Goal: Transaction & Acquisition: Purchase product/service

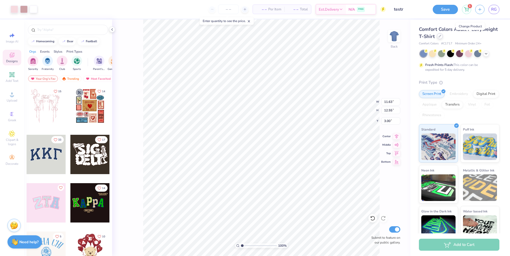
click at [443, 38] on div at bounding box center [440, 36] width 6 height 6
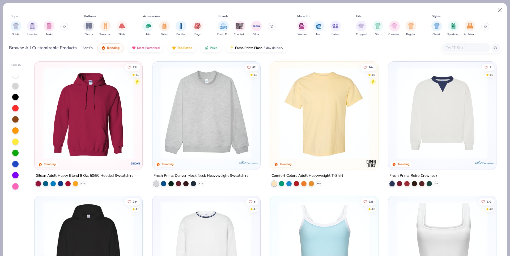
click at [245, 134] on img at bounding box center [206, 113] width 97 height 92
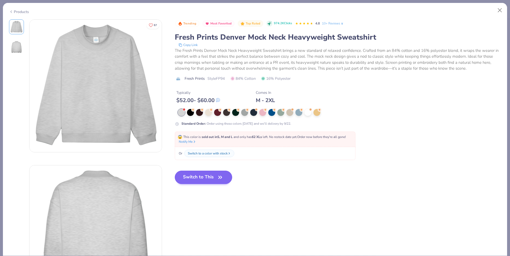
click at [220, 139] on strong "sold out in S, M and L" at bounding box center [217, 137] width 31 height 4
click at [209, 179] on button "Switch to This" at bounding box center [204, 177] width 58 height 13
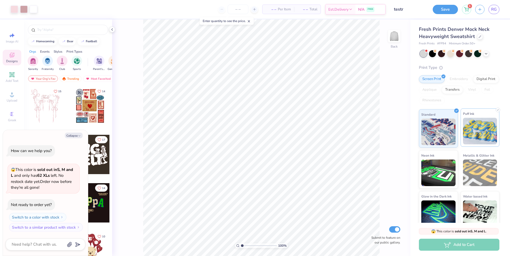
click at [466, 135] on img at bounding box center [480, 131] width 34 height 27
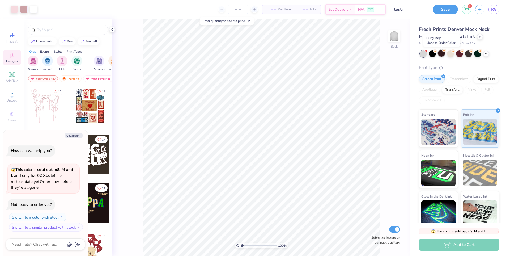
click at [442, 56] on div at bounding box center [441, 53] width 7 height 7
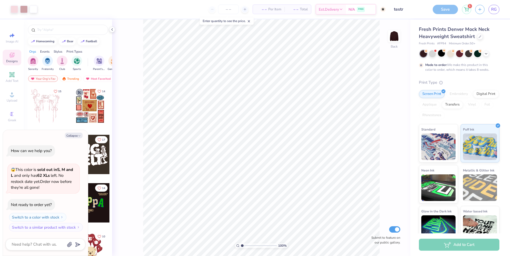
scroll to position [10, 0]
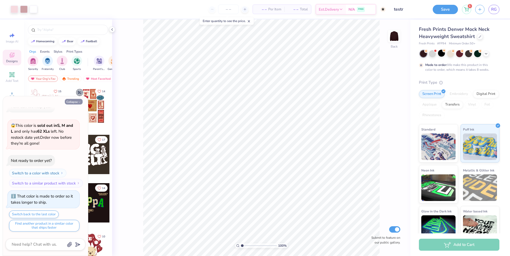
click at [78, 103] on button "Collapse" at bounding box center [74, 102] width 18 height 6
type textarea "x"
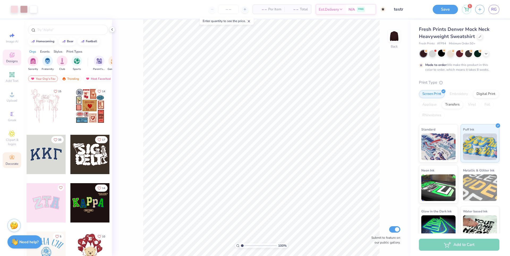
click at [9, 156] on div "Decorate" at bounding box center [12, 160] width 19 height 16
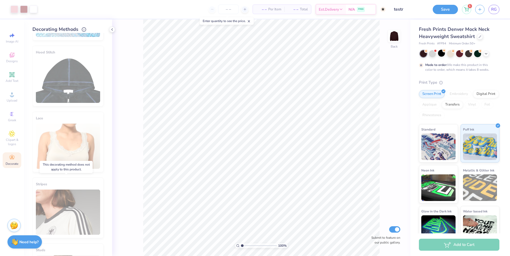
scroll to position [30, 0]
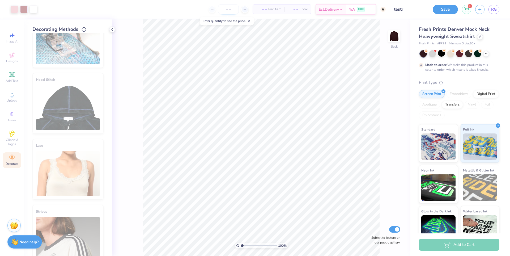
click at [230, 9] on input "number" at bounding box center [228, 10] width 21 height 10
click at [243, 10] on icon at bounding box center [245, 9] width 4 height 4
type input "50"
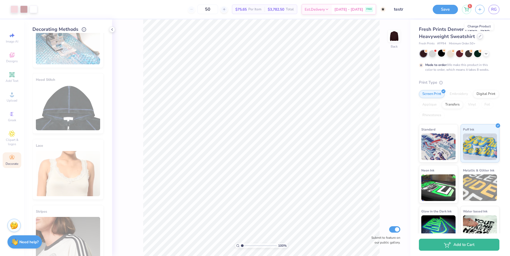
click at [479, 37] on icon at bounding box center [480, 36] width 3 height 3
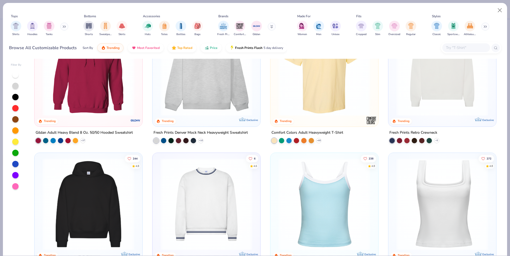
scroll to position [53, 0]
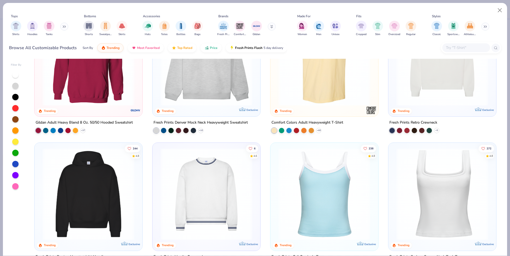
click at [68, 192] on img at bounding box center [88, 194] width 97 height 92
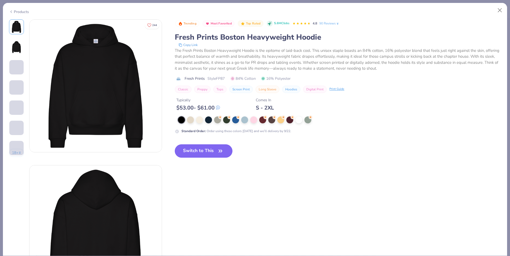
click at [194, 150] on button "Switch to This" at bounding box center [204, 150] width 58 height 13
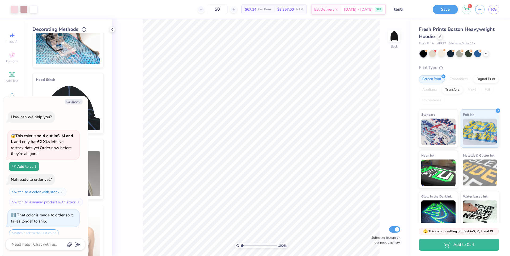
scroll to position [51, 0]
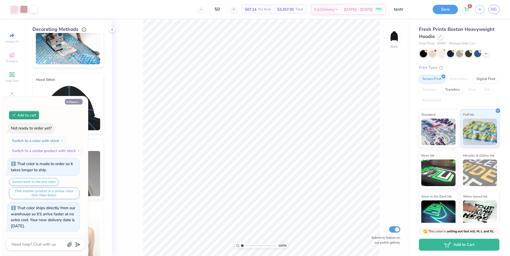
click at [80, 102] on icon "button" at bounding box center [79, 101] width 3 height 3
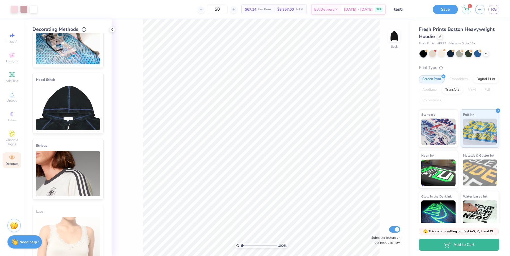
click at [75, 175] on img at bounding box center [68, 173] width 64 height 45
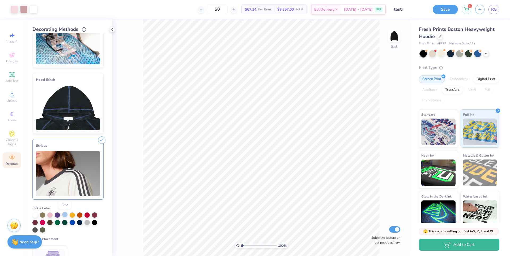
click at [65, 215] on div at bounding box center [64, 214] width 5 height 5
click at [28, 241] on strong "Need help?" at bounding box center [28, 241] width 19 height 5
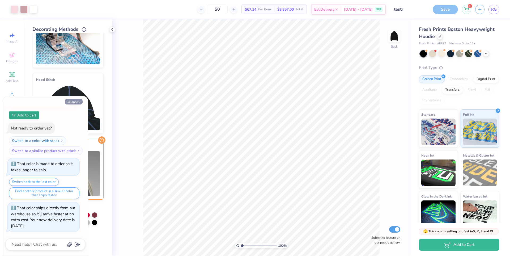
click at [81, 102] on icon "button" at bounding box center [79, 101] width 3 height 3
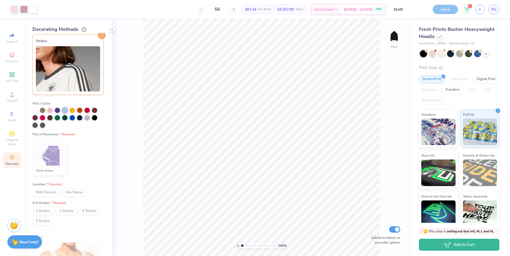
scroll to position [136, 0]
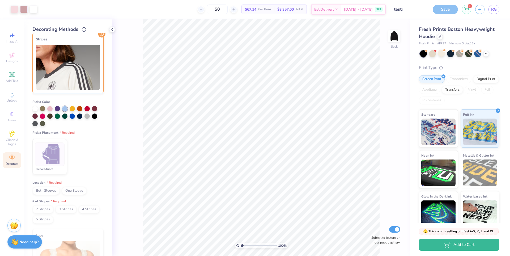
click at [58, 192] on span "Both Sleeves" at bounding box center [45, 191] width 27 height 8
click at [67, 211] on span "3 Stripes" at bounding box center [66, 209] width 21 height 8
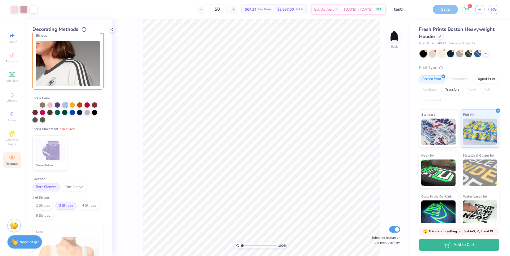
scroll to position [57, 0]
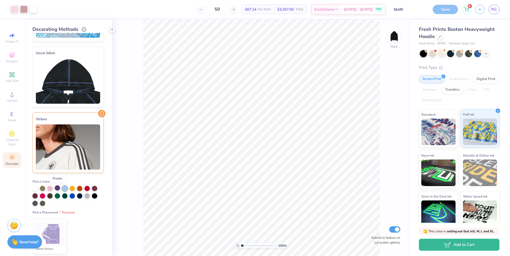
click at [58, 189] on div at bounding box center [57, 187] width 5 height 5
click at [79, 151] on img at bounding box center [68, 146] width 64 height 45
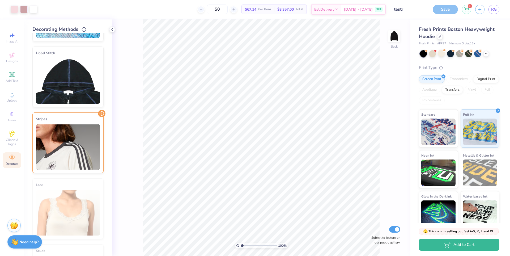
click at [79, 151] on img at bounding box center [68, 146] width 64 height 45
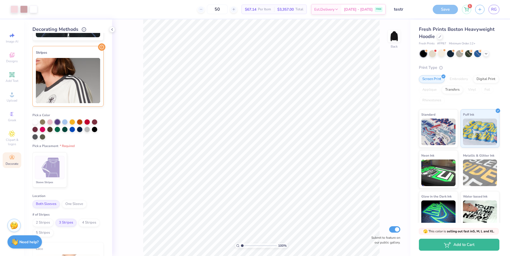
scroll to position [136, 0]
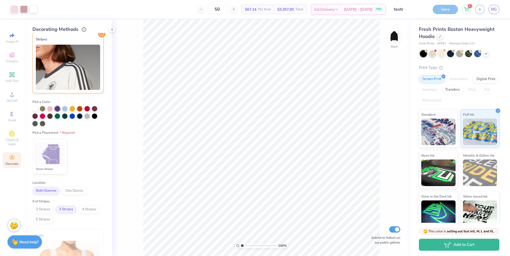
click at [57, 162] on img at bounding box center [50, 154] width 20 height 20
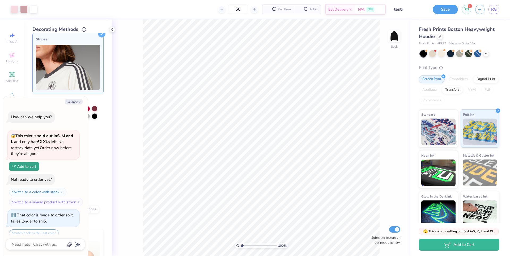
scroll to position [90, 0]
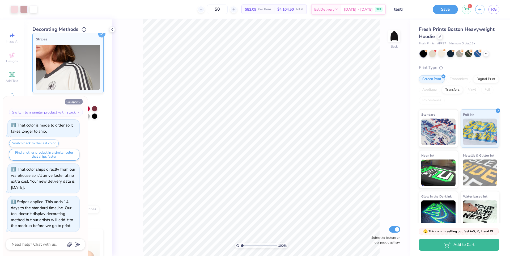
click at [78, 101] on button "Collapse" at bounding box center [74, 102] width 18 height 6
type textarea "x"
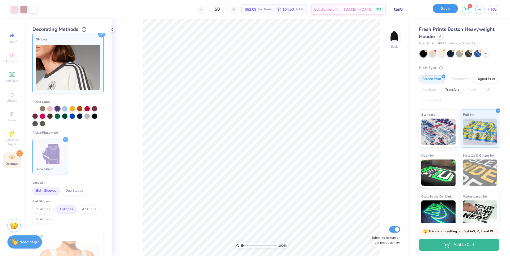
click at [442, 11] on button "Save" at bounding box center [445, 8] width 25 height 9
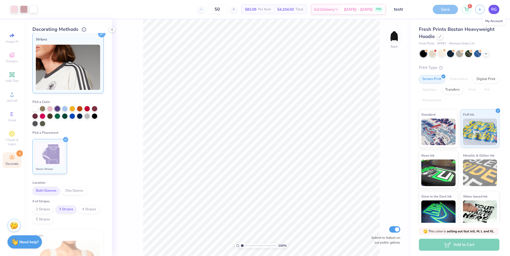
click at [495, 11] on span "RG" at bounding box center [495, 9] width 6 height 6
click at [448, 8] on div "Save" at bounding box center [445, 9] width 25 height 9
click at [466, 7] on icon at bounding box center [467, 8] width 5 height 3
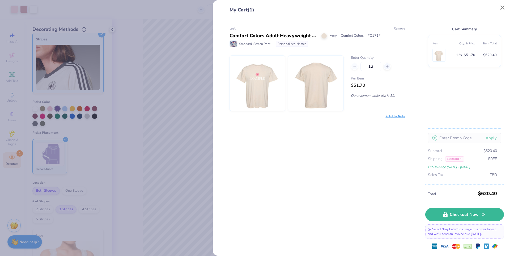
click at [399, 29] on button "Remove" at bounding box center [400, 28] width 12 height 5
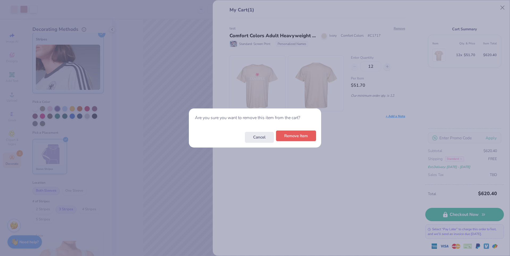
click at [298, 137] on button "Remove Item" at bounding box center [296, 136] width 40 height 11
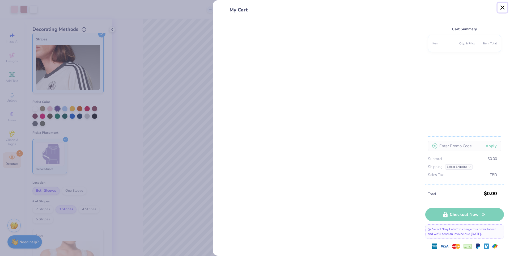
click at [505, 8] on button "Close" at bounding box center [503, 8] width 10 height 10
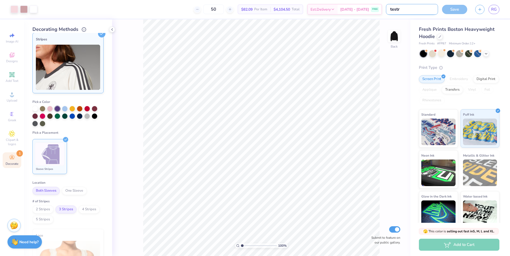
click at [404, 9] on input "testr" at bounding box center [412, 9] width 52 height 11
drag, startPoint x: 405, startPoint y: 9, endPoint x: 383, endPoint y: 8, distance: 22.1
click at [383, 8] on div "Art colors 50 $82.09 Per Item $4,104.50 Total Est. Delivery Oct 3 - 6 FREE Desi…" at bounding box center [255, 9] width 510 height 19
click at [463, 12] on div "Save" at bounding box center [454, 9] width 25 height 9
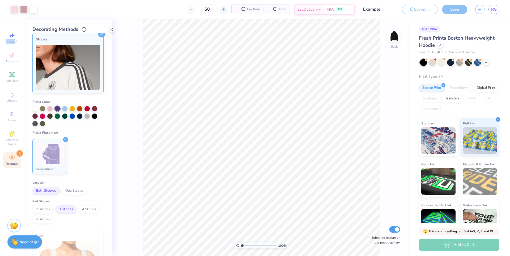
type input "testr"
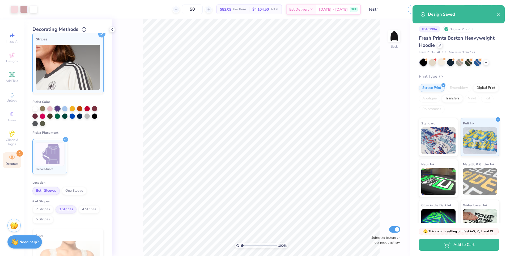
click at [501, 13] on div "Design Saved" at bounding box center [459, 14] width 92 height 18
click at [496, 14] on div "Design Saved" at bounding box center [462, 14] width 69 height 6
click at [498, 15] on icon "close" at bounding box center [499, 14] width 4 height 4
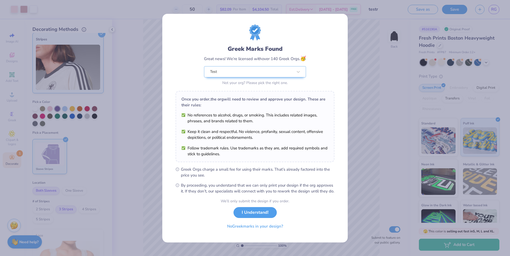
click at [403, 187] on div "Greek Marks Found Great news! We’re licensed with over 140 Greek Orgs. 🥳 Test N…" at bounding box center [255, 128] width 510 height 256
click at [279, 230] on button "No Greek marks in your design?" at bounding box center [255, 225] width 65 height 11
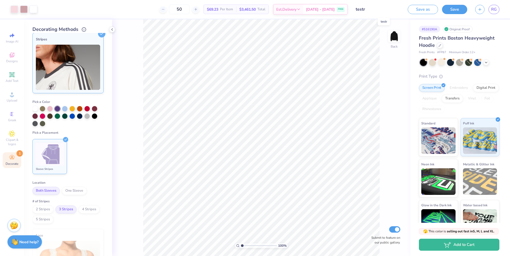
click at [381, 12] on input "testr" at bounding box center [378, 9] width 52 height 11
click at [367, 8] on input "testr" at bounding box center [378, 9] width 52 height 11
click at [363, 8] on input "testr" at bounding box center [378, 9] width 52 height 11
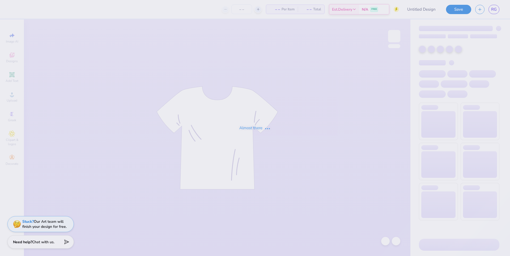
type input "test"
type input "12"
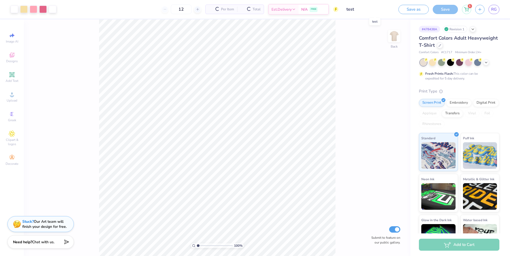
click at [371, 9] on input "test" at bounding box center [369, 9] width 52 height 11
click at [357, 9] on input "test" at bounding box center [369, 9] width 52 height 11
click at [353, 9] on input "test" at bounding box center [369, 9] width 52 height 11
click at [351, 10] on input "test" at bounding box center [369, 9] width 52 height 11
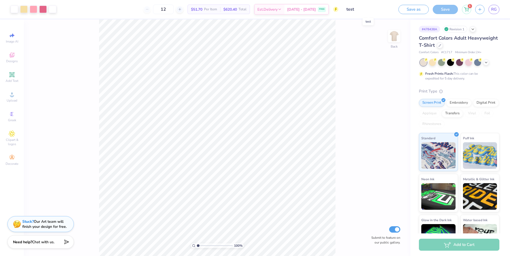
click at [351, 10] on input "test" at bounding box center [369, 9] width 52 height 11
click at [357, 10] on input "test" at bounding box center [369, 9] width 52 height 11
click at [350, 8] on input "test" at bounding box center [369, 9] width 52 height 11
click at [350, 87] on div "100 % Back Submit to feature on our public gallery." at bounding box center [217, 137] width 387 height 237
click at [366, 9] on input "test" at bounding box center [369, 9] width 52 height 11
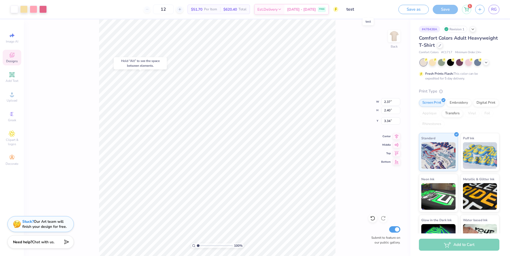
click at [353, 10] on input "test" at bounding box center [369, 9] width 52 height 11
drag, startPoint x: 353, startPoint y: 10, endPoint x: 350, endPoint y: 9, distance: 3.7
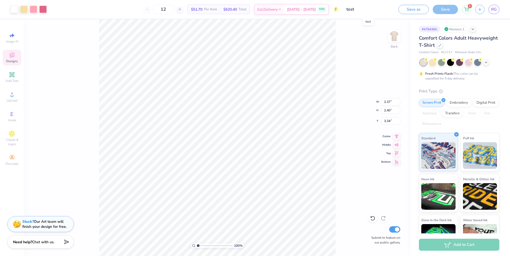
click at [350, 9] on input "test" at bounding box center [369, 9] width 52 height 11
click at [349, 31] on div "100 % Back W 2.37 2.37 " H 2.40 2.40 " Y 3.34 3.34 " Center Middle Top Bottom S…" at bounding box center [217, 137] width 387 height 237
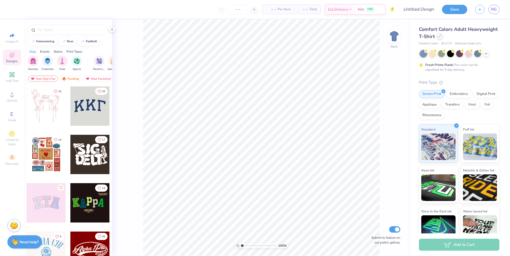
click at [443, 38] on div at bounding box center [440, 36] width 6 height 6
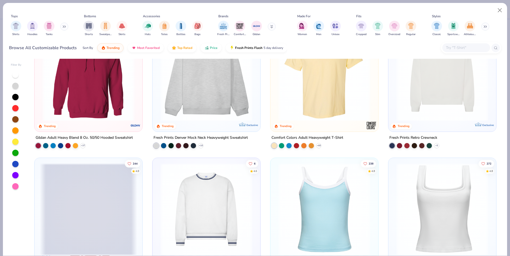
scroll to position [106, 0]
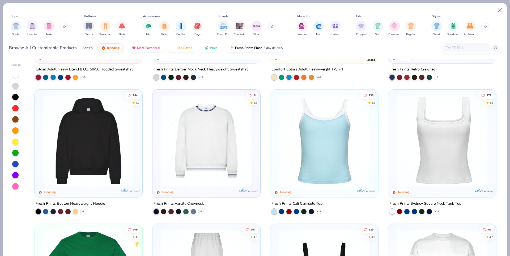
click at [87, 165] on img at bounding box center [88, 141] width 97 height 92
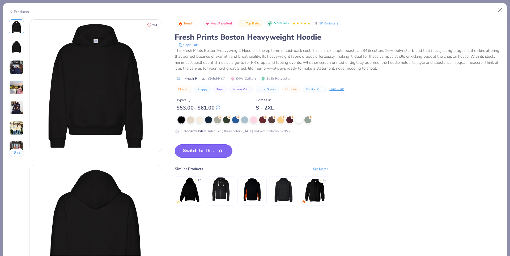
click at [189, 151] on div "Trending Most Favorited Top Rated 5.6M Clicks 4.8 90 Reviews Fresh Prints Bosto…" at bounding box center [338, 117] width 326 height 197
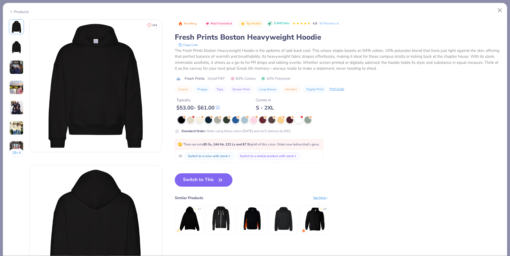
click at [215, 179] on button "Switch to This" at bounding box center [204, 179] width 58 height 13
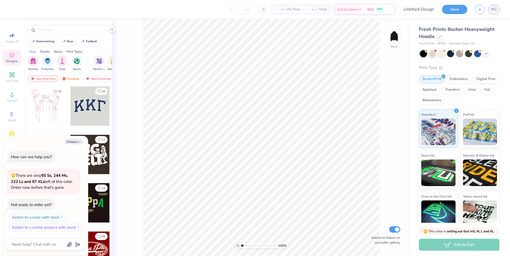
type textarea "x"
click at [405, 11] on input "Design Title" at bounding box center [412, 9] width 52 height 11
type input "E"
type textarea "x"
type input "Ex"
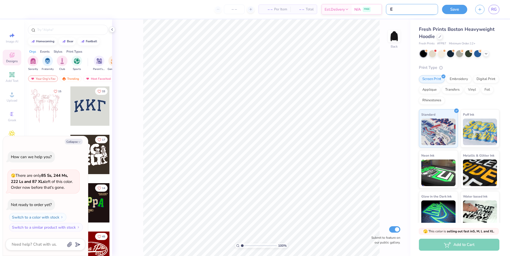
type textarea "x"
type input "Exam"
type textarea "x"
type input "Examp"
type textarea "x"
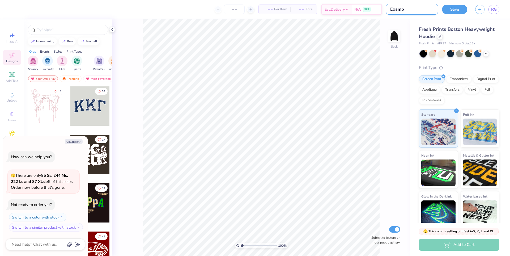
type input "Exampl"
type textarea "x"
type input "Example"
type textarea "x"
type input "Example"
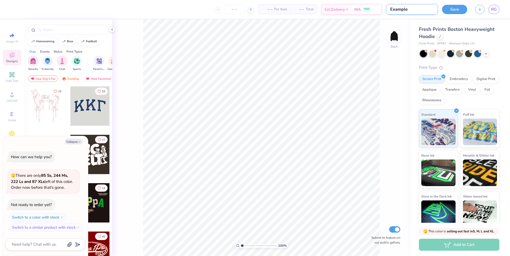
type textarea "x"
type input "S"
type textarea "x"
type input "Sa"
type textarea "x"
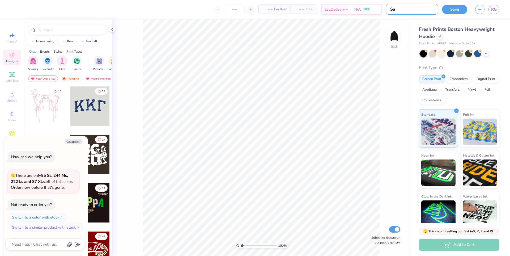
type input "[PERSON_NAME]"
type textarea "x"
type input "Samp"
type textarea "x"
type input "Sampl"
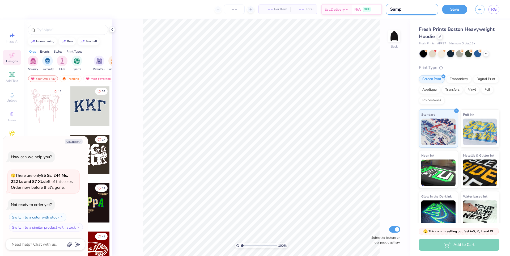
type textarea "x"
type input "Sample"
type textarea "x"
type input "Sample"
type textarea "x"
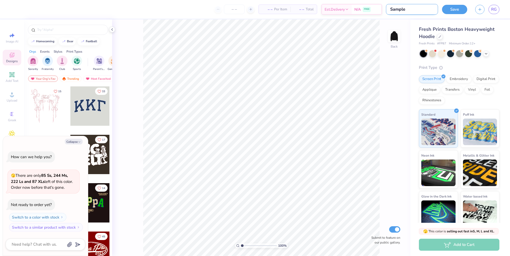
type input "Sample D"
type textarea "x"
type input "Sample De"
type textarea "x"
type input "Sample Des"
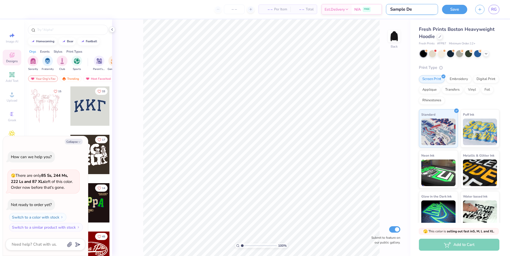
type textarea "x"
type input "Sample Desi"
type textarea "x"
type input "Sample Design"
type textarea "x"
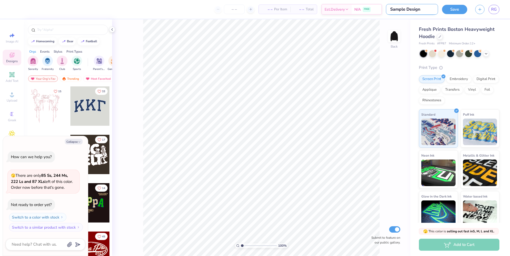
type input "Sample Design"
type textarea "x"
type input "Sample Design 1"
type textarea "x"
type input "Sample Design 1"
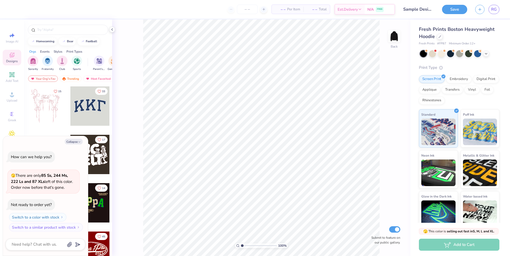
click at [391, 91] on div "100 % Back Submit to feature on our public gallery." at bounding box center [261, 137] width 299 height 237
click at [74, 142] on button "Collapse" at bounding box center [74, 142] width 18 height 6
type textarea "x"
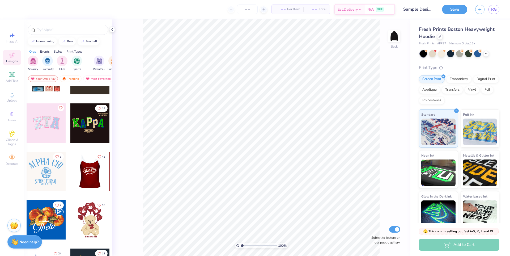
scroll to position [159, 0]
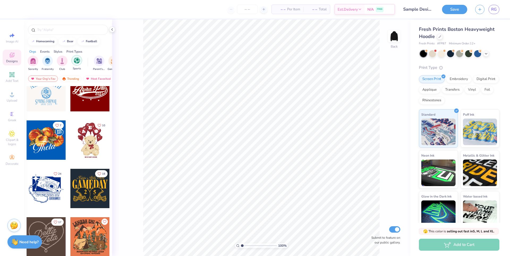
click at [77, 63] on img "filter for Sports" at bounding box center [77, 60] width 6 height 6
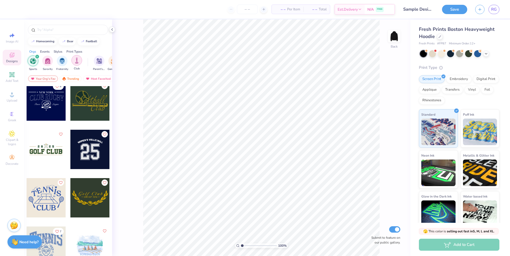
scroll to position [0, 0]
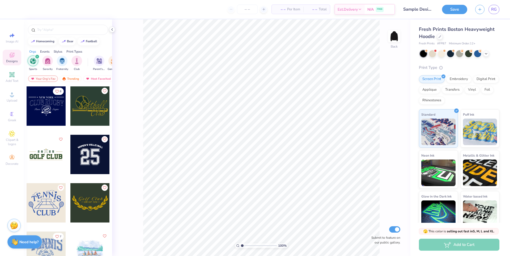
click at [39, 56] on div "filter for Sports" at bounding box center [37, 56] width 5 height 5
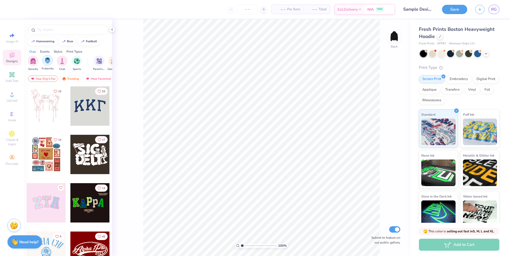
click at [49, 60] on img "filter for Fraternity" at bounding box center [48, 60] width 6 height 6
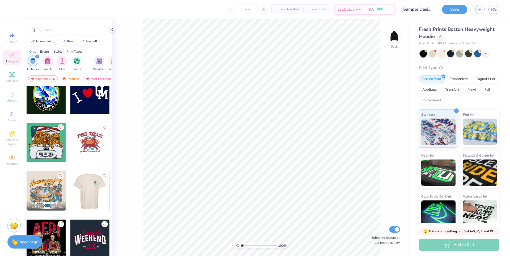
scroll to position [665, 0]
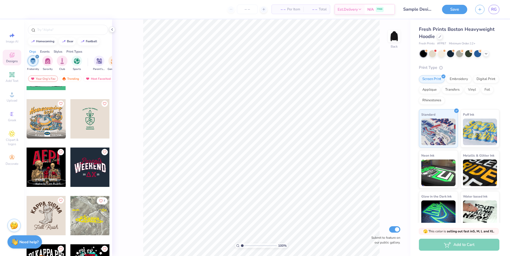
click at [70, 221] on div at bounding box center [50, 215] width 39 height 39
click at [229, 9] on div at bounding box center [248, 10] width 40 height 10
click at [243, 9] on input "number" at bounding box center [247, 10] width 21 height 10
click at [264, 10] on line at bounding box center [264, 9] width 0 height 2
type input "12"
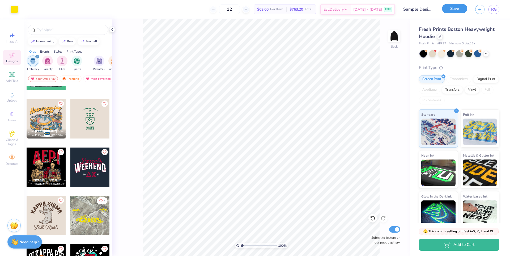
click at [464, 6] on button "Save" at bounding box center [454, 8] width 25 height 9
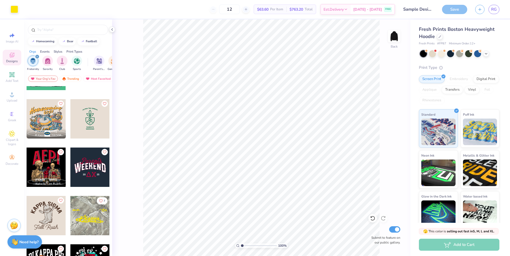
click at [391, 184] on div "100 % Back Submit to feature on our public gallery." at bounding box center [261, 137] width 299 height 237
click at [494, 8] on span "RG" at bounding box center [495, 9] width 6 height 6
click at [457, 9] on div "Save" at bounding box center [454, 9] width 25 height 9
click at [444, 27] on div "☝️ Save before you leave." at bounding box center [456, 24] width 53 height 15
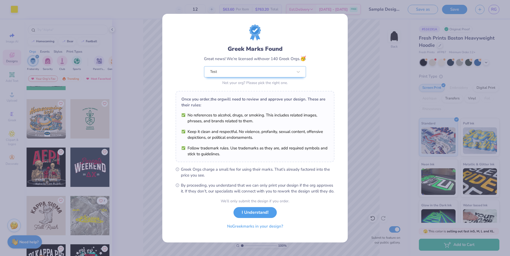
click at [381, 163] on div "Greek Marks Found Great news! We’re licensed with over 140 Greek Orgs. 🥳 Test N…" at bounding box center [255, 128] width 510 height 256
click at [254, 216] on button "I Understand!" at bounding box center [255, 211] width 43 height 11
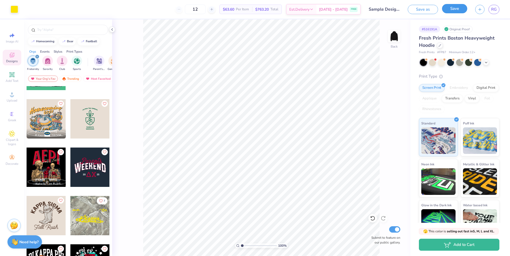
click at [447, 12] on button "Save" at bounding box center [454, 8] width 25 height 9
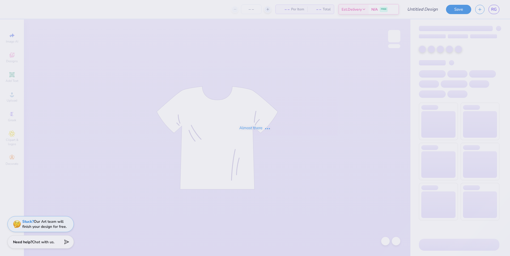
type input "Sample Design 1"
type input "12"
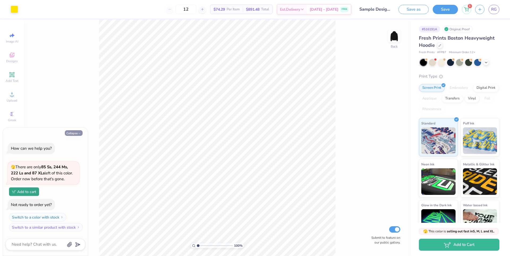
click at [72, 131] on button "Collapse" at bounding box center [74, 133] width 18 height 6
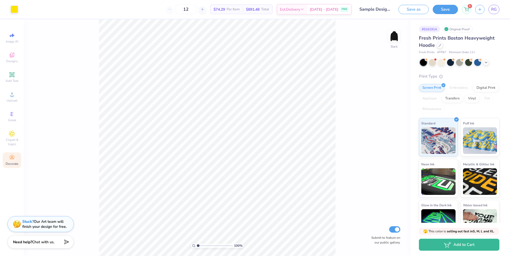
click at [11, 158] on icon at bounding box center [11, 158] width 5 height 4
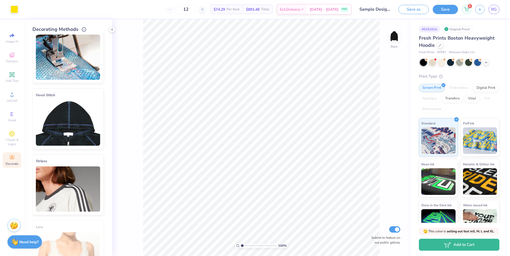
scroll to position [3, 0]
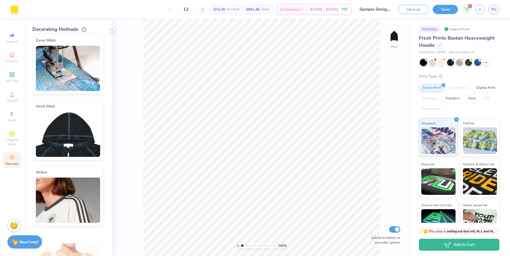
click at [72, 121] on img at bounding box center [68, 134] width 64 height 45
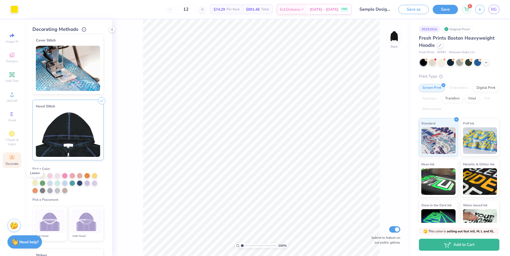
click at [37, 183] on div at bounding box center [34, 182] width 5 height 5
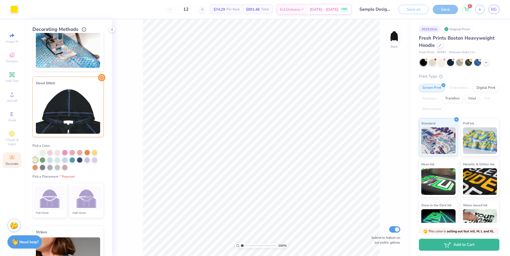
scroll to position [30, 0]
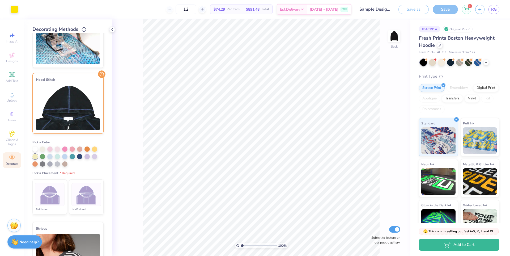
click at [78, 196] on img at bounding box center [87, 195] width 20 height 20
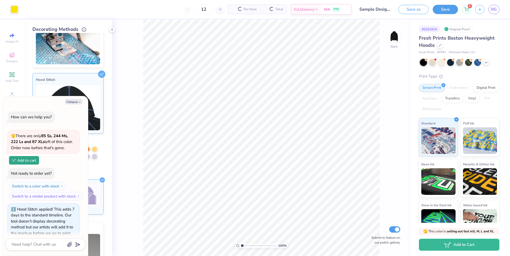
scroll to position [7, 0]
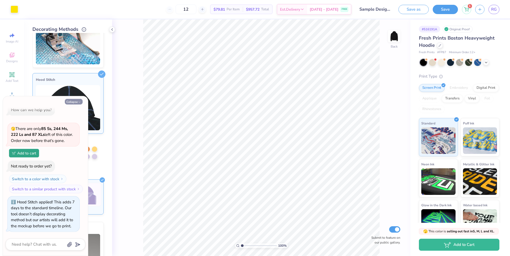
click at [80, 100] on button "Collapse" at bounding box center [74, 102] width 18 height 6
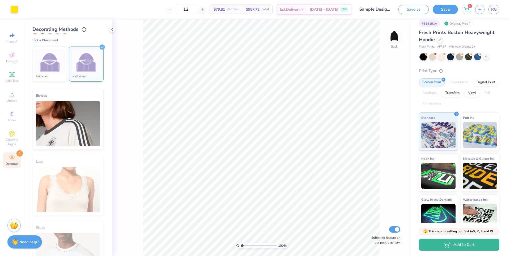
scroll to position [15, 0]
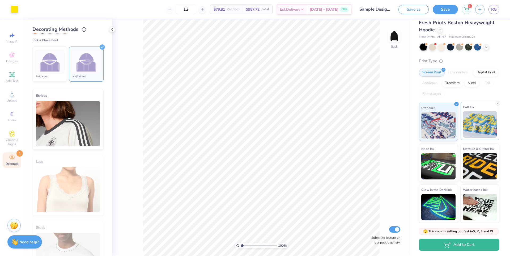
click at [482, 124] on img at bounding box center [480, 124] width 34 height 27
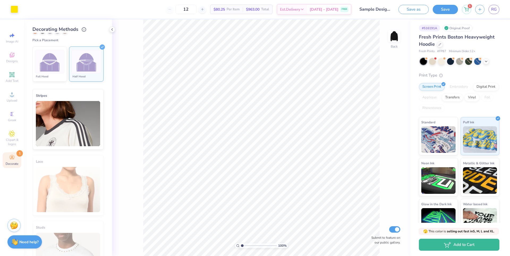
scroll to position [0, 0]
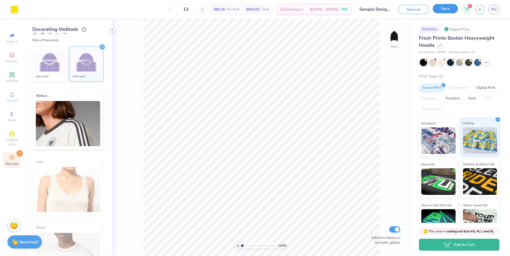
click at [445, 12] on button "Save" at bounding box center [445, 8] width 25 height 9
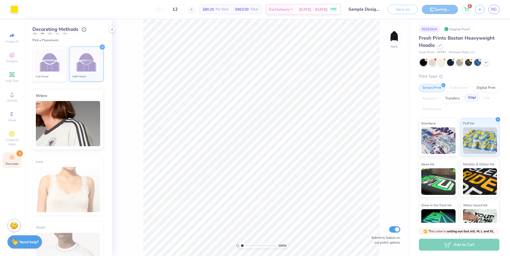
click at [465, 102] on div "Vinyl" at bounding box center [472, 98] width 15 height 8
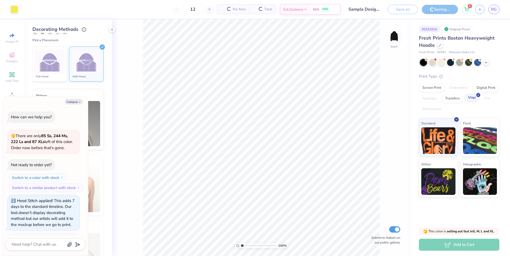
scroll to position [31, 0]
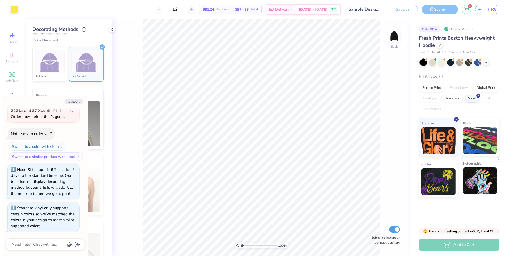
click at [475, 186] on img at bounding box center [480, 180] width 34 height 27
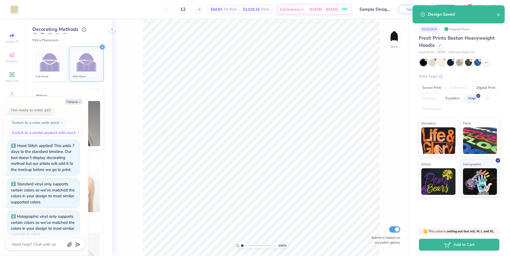
scroll to position [72, 0]
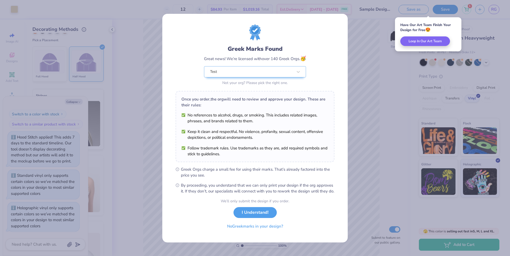
click at [367, 148] on div "Greek Marks Found Great news! We’re licensed with over 140 Greek Orgs. 🥳 Test N…" at bounding box center [255, 128] width 510 height 256
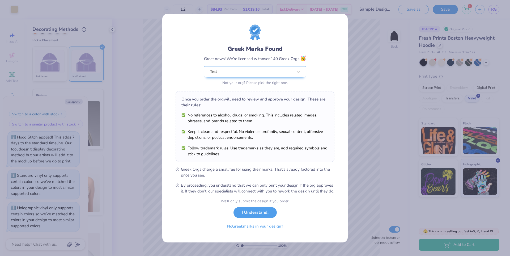
click at [367, 193] on div "Greek Marks Found Great news! We’re licensed with over 140 Greek Orgs. 🥳 Test N…" at bounding box center [255, 128] width 510 height 256
click at [268, 216] on button "I Understand!" at bounding box center [255, 211] width 43 height 11
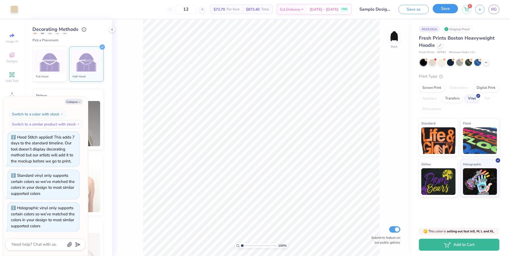
click at [448, 12] on button "Save" at bounding box center [445, 8] width 25 height 9
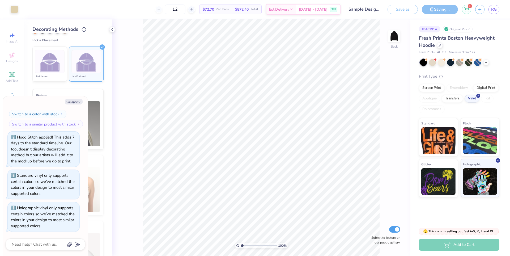
type textarea "x"
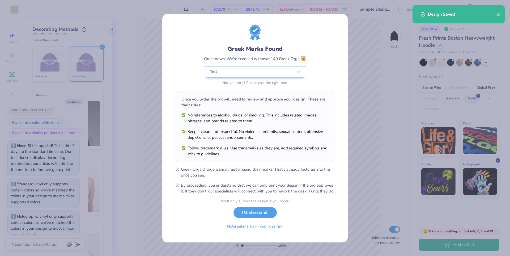
scroll to position [72, 0]
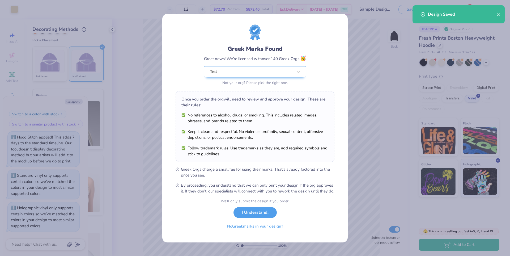
click at [378, 179] on div "Greek Marks Found Great news! We’re licensed with over 140 Greek Orgs. 🥳 Test N…" at bounding box center [255, 128] width 510 height 256
click at [261, 217] on button "I Understand!" at bounding box center [255, 211] width 43 height 11
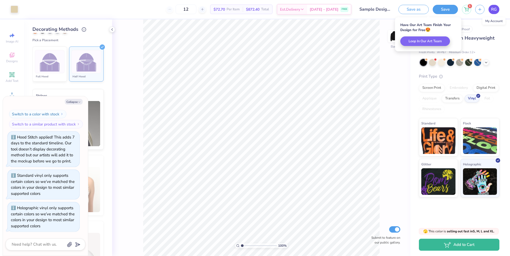
click at [495, 9] on span "RG" at bounding box center [495, 9] width 6 height 6
